Goal: Task Accomplishment & Management: Manage account settings

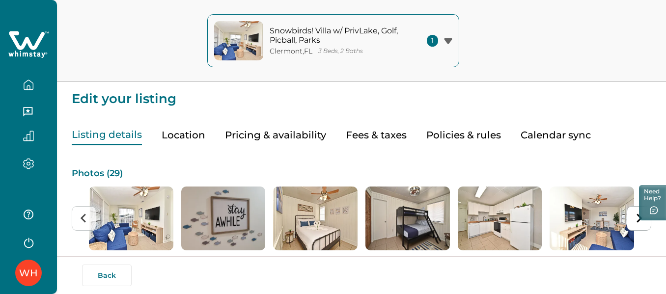
click at [290, 137] on button "Pricing & availability" at bounding box center [275, 135] width 101 height 20
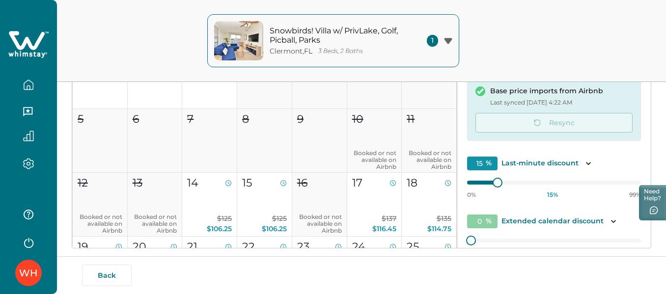
scroll to position [201, 0]
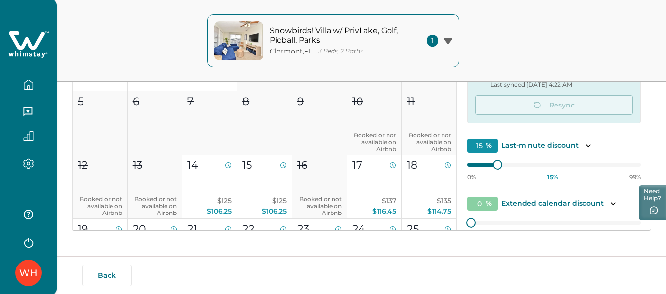
drag, startPoint x: 651, startPoint y: 159, endPoint x: 652, endPoint y: 143, distance: 16.3
click at [652, 143] on div "Edit your listing Listing details Location Pricing & availability Fees & taxes …" at bounding box center [361, 48] width 609 height 498
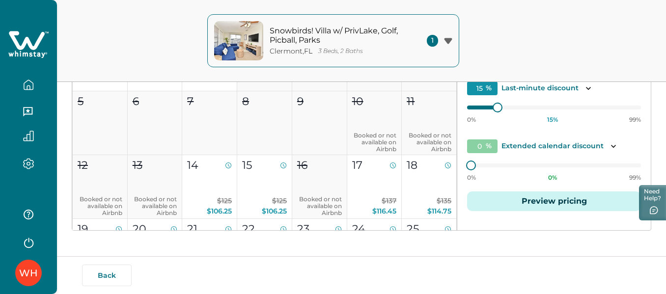
scroll to position [59, 0]
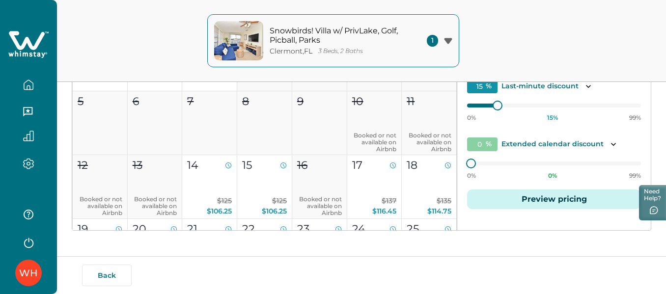
click at [557, 200] on button "Preview pricing" at bounding box center [554, 200] width 174 height 20
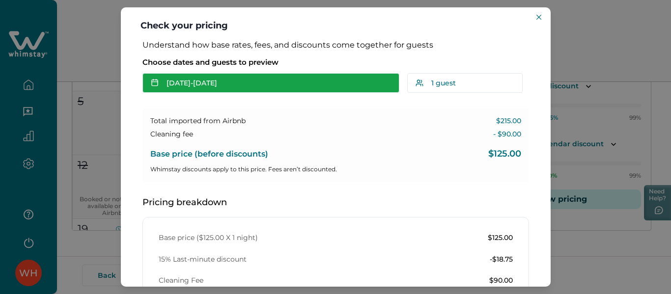
click at [221, 83] on button "[DATE] - [DATE]" at bounding box center [270, 83] width 257 height 20
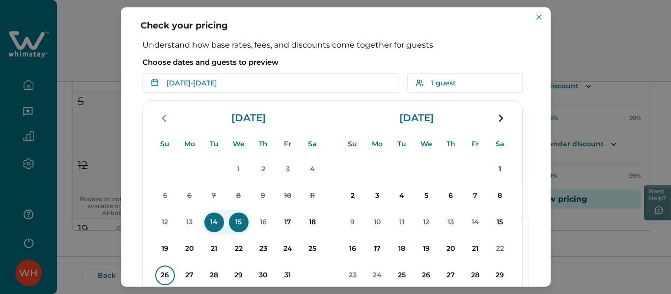
click at [171, 272] on p "26" at bounding box center [165, 276] width 20 height 20
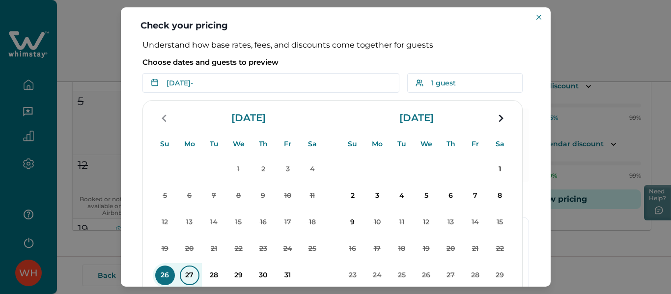
click at [193, 274] on p "27" at bounding box center [190, 276] width 20 height 20
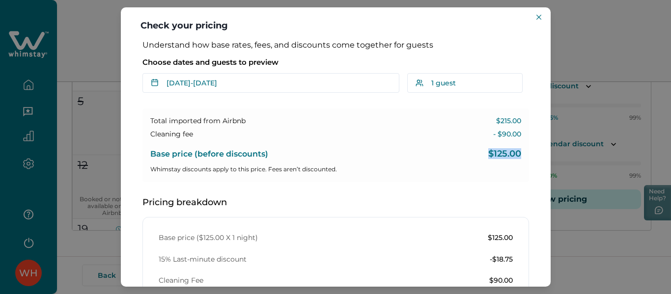
drag, startPoint x: 482, startPoint y: 151, endPoint x: 514, endPoint y: 153, distance: 32.0
click at [514, 153] on div "Base price (before discounts) $125.00" at bounding box center [335, 151] width 371 height 16
click at [445, 180] on div "Total imported from Airbnb $215.00 Cleaning fee - $90.00 Base price (before dis…" at bounding box center [335, 146] width 387 height 74
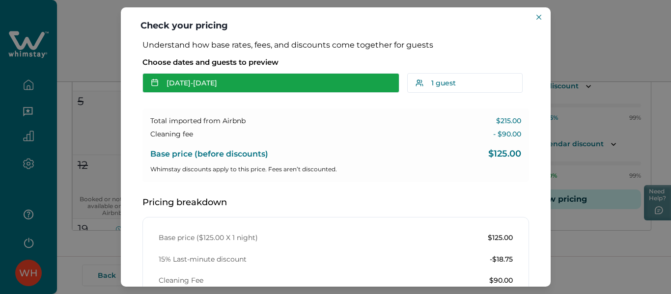
click at [240, 81] on button "[DATE] - [DATE]" at bounding box center [270, 83] width 257 height 20
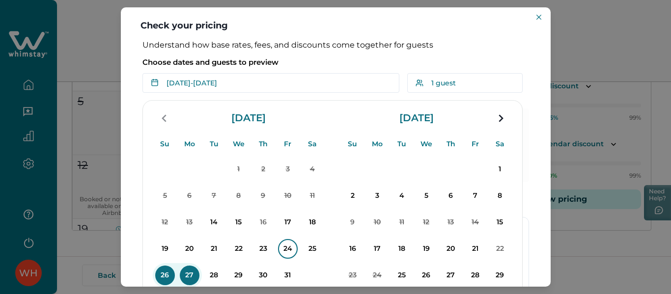
click at [294, 249] on p "24" at bounding box center [288, 249] width 20 height 20
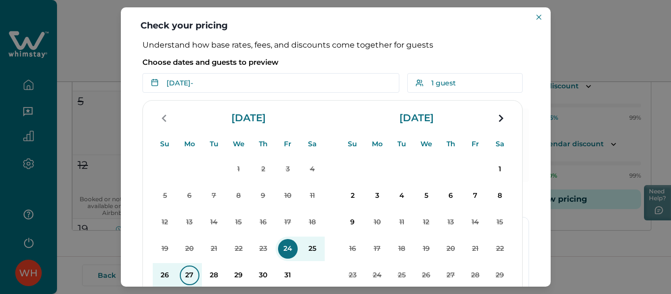
click at [186, 276] on p "27" at bounding box center [190, 276] width 20 height 20
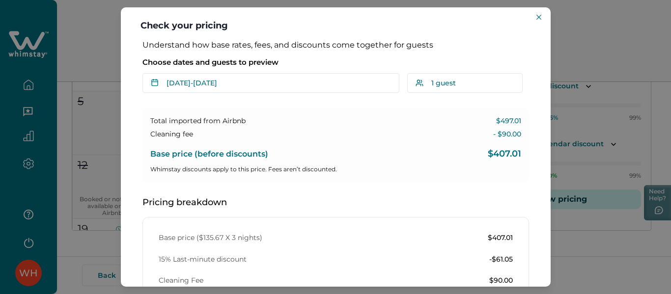
click at [595, 38] on div "Check your pricing Understand how base rates, fees, and discounts come together…" at bounding box center [335, 147] width 671 height 294
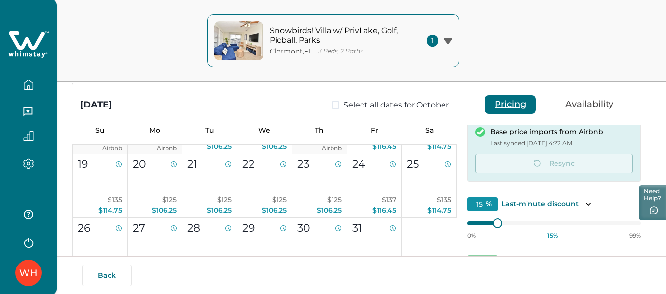
scroll to position [192, 0]
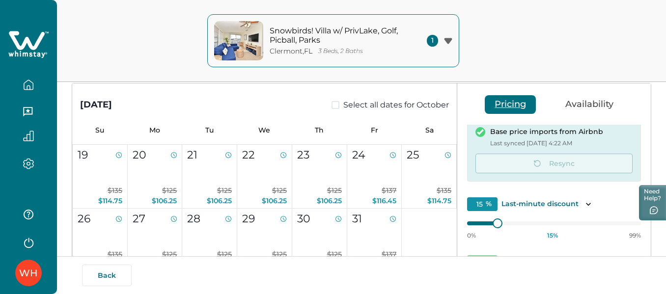
click at [521, 111] on button "Pricing" at bounding box center [510, 104] width 51 height 19
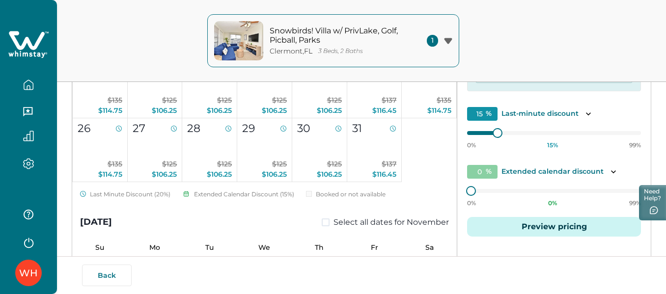
scroll to position [178, 0]
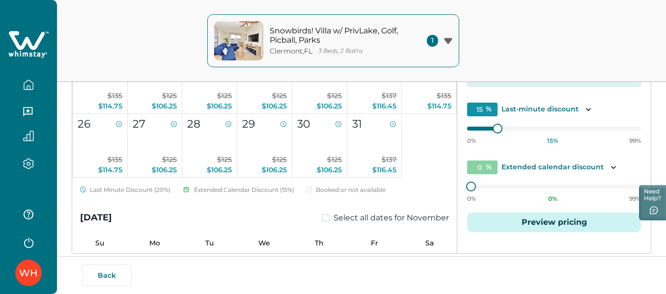
click at [522, 225] on button "Preview pricing" at bounding box center [554, 223] width 174 height 20
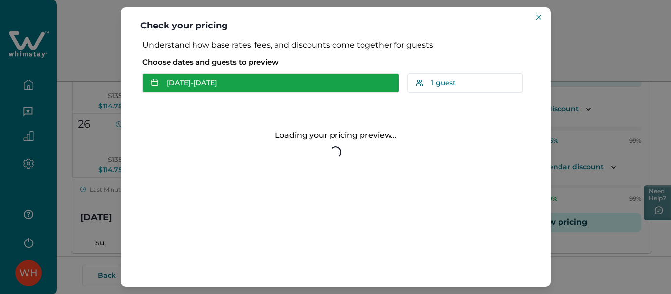
click at [215, 85] on button "[DATE] - [DATE]" at bounding box center [270, 83] width 257 height 20
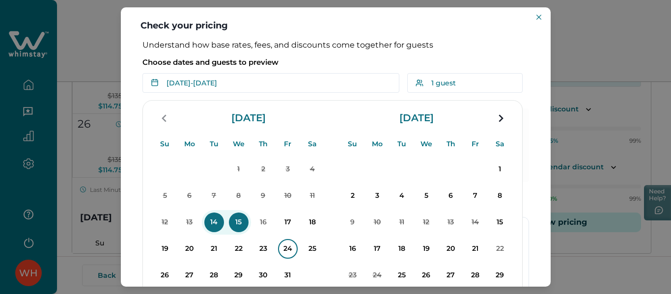
click at [286, 241] on p "24" at bounding box center [288, 249] width 20 height 20
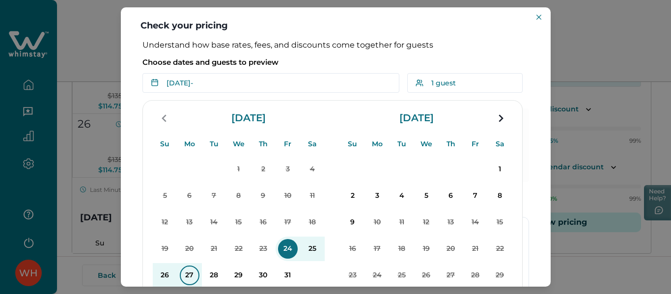
click at [183, 277] on p "27" at bounding box center [190, 276] width 20 height 20
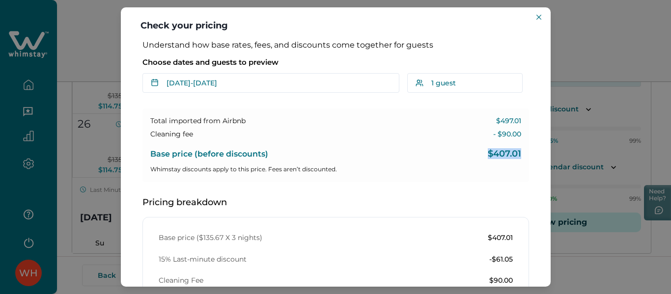
drag, startPoint x: 520, startPoint y: 153, endPoint x: 477, endPoint y: 153, distance: 43.2
click at [477, 153] on div "Total imported from Airbnb $497.01 Cleaning fee - $90.00 Base price (before dis…" at bounding box center [335, 146] width 387 height 74
click at [418, 177] on div "Total imported from Airbnb $497.01 Cleaning fee - $90.00 Base price (before dis…" at bounding box center [335, 146] width 387 height 74
click at [568, 35] on div "Check your pricing Understand how base rates, fees, and discounts come together…" at bounding box center [335, 147] width 671 height 294
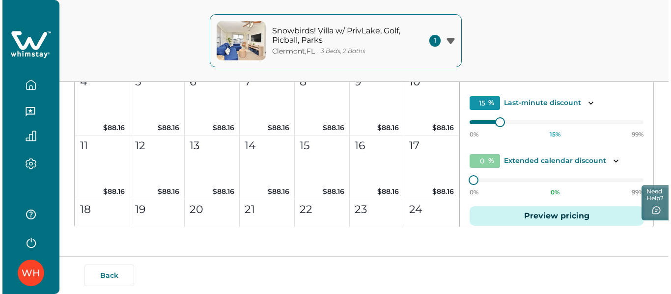
scroll to position [60, 0]
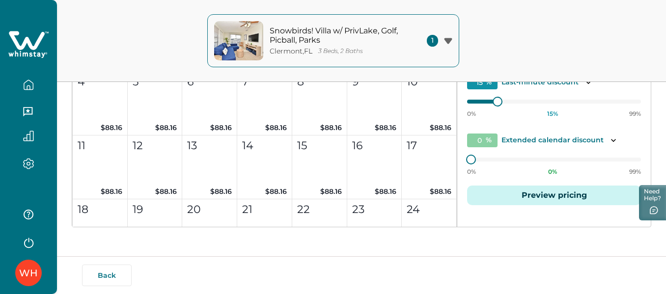
click at [551, 194] on button "Preview pricing" at bounding box center [554, 196] width 174 height 20
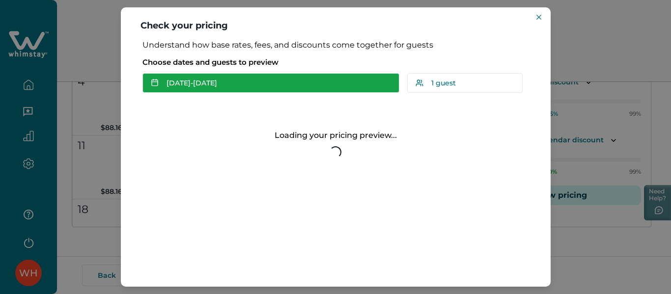
click at [253, 79] on button "[DATE] - [DATE]" at bounding box center [270, 83] width 257 height 20
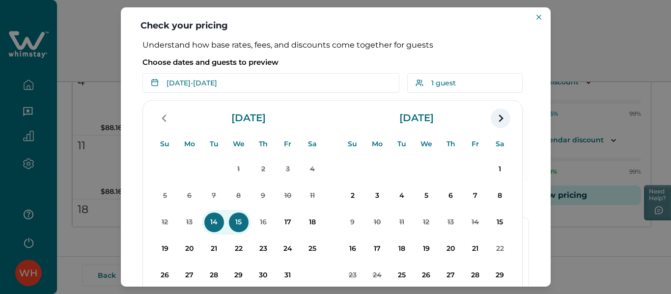
click at [500, 118] on icon "navigation button" at bounding box center [501, 119] width 16 height 18
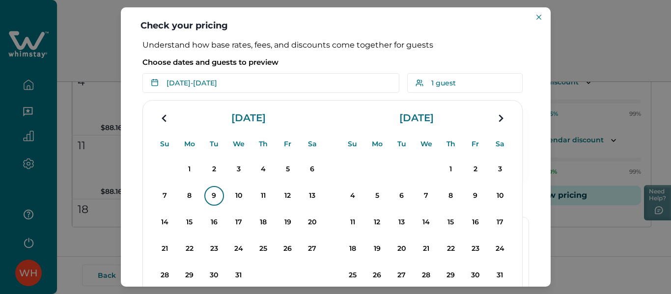
click at [204, 197] on button "9" at bounding box center [214, 196] width 25 height 25
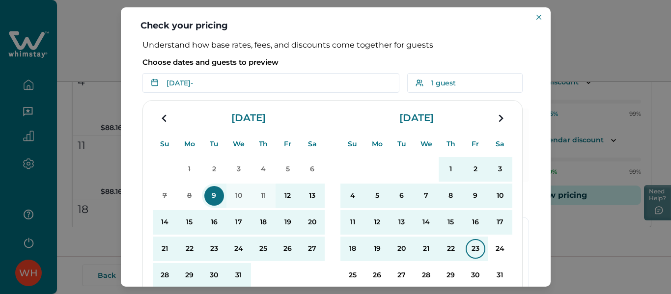
click at [472, 250] on p "23" at bounding box center [476, 249] width 20 height 20
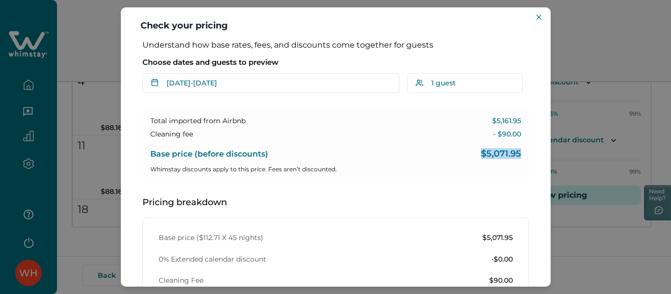
drag, startPoint x: 477, startPoint y: 155, endPoint x: 517, endPoint y: 152, distance: 39.4
click at [517, 152] on div "Total imported from Airbnb $5,161.95 Cleaning fee - $90.00 Base price (before d…" at bounding box center [335, 146] width 387 height 74
click at [496, 125] on p "$5,161.95" at bounding box center [506, 121] width 29 height 10
click at [528, 81] on div "Understand how base rates, fees, and discounts come together for guests Choose …" at bounding box center [336, 280] width 406 height 480
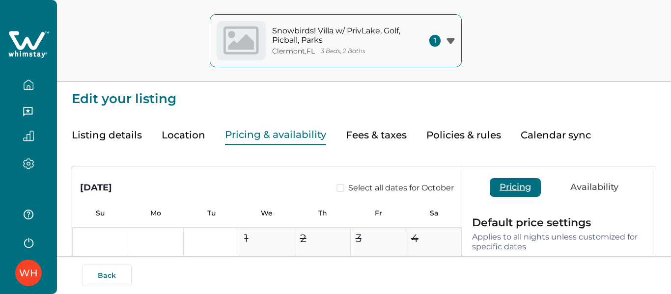
type input "15"
